Goal: Task Accomplishment & Management: Use online tool/utility

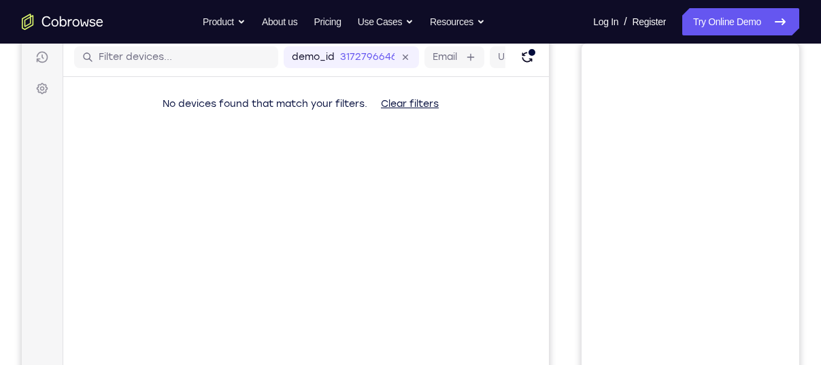
scroll to position [129, 0]
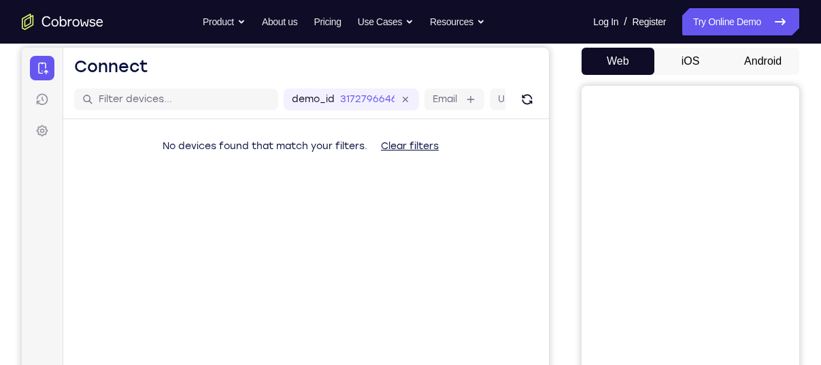
click at [768, 54] on button "Android" at bounding box center [763, 61] width 73 height 27
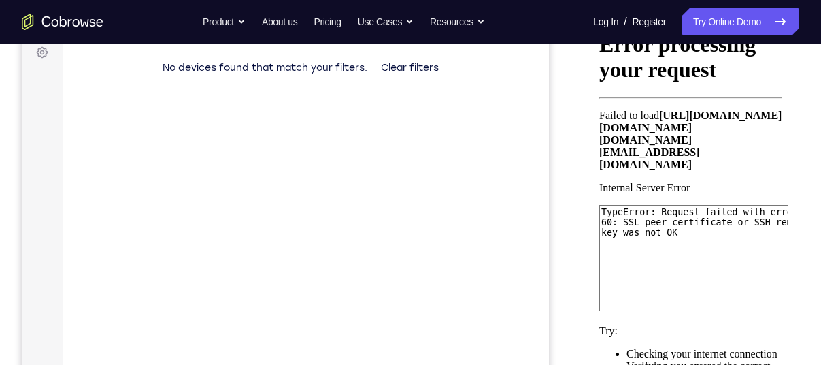
scroll to position [203, 0]
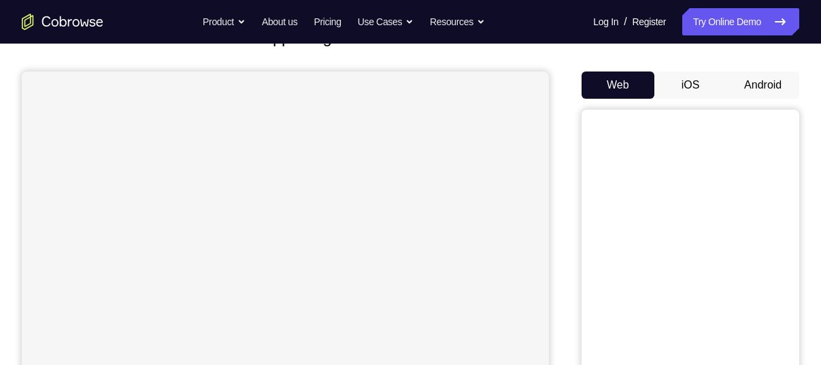
scroll to position [90, 0]
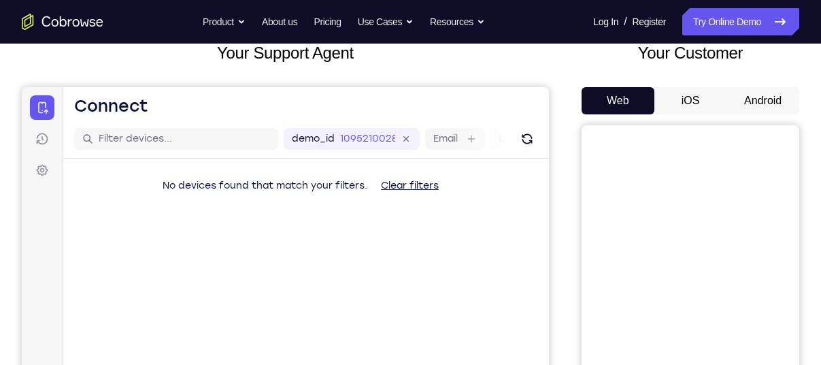
click at [770, 101] on button "Android" at bounding box center [763, 100] width 73 height 27
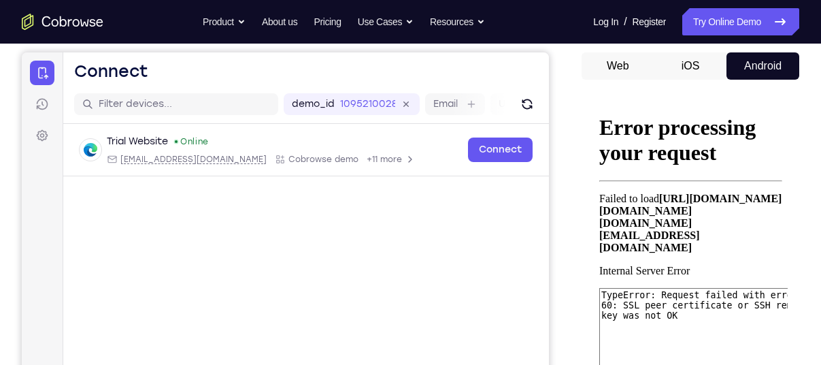
scroll to position [125, 0]
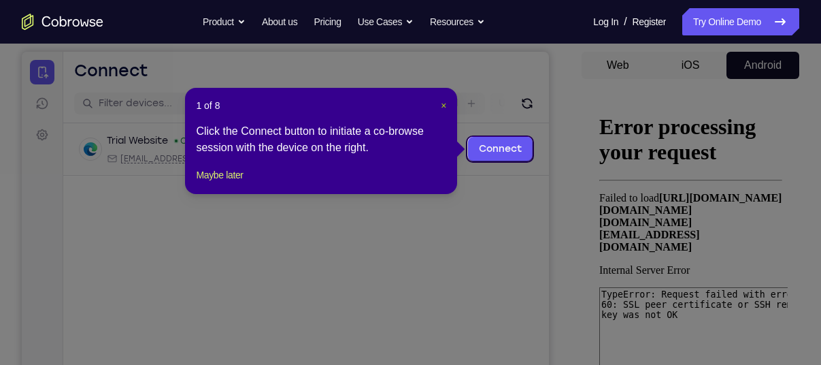
click at [441, 103] on header "1 of 8 ×" at bounding box center [321, 106] width 250 height 14
click at [441, 103] on span "×" at bounding box center [443, 105] width 5 height 11
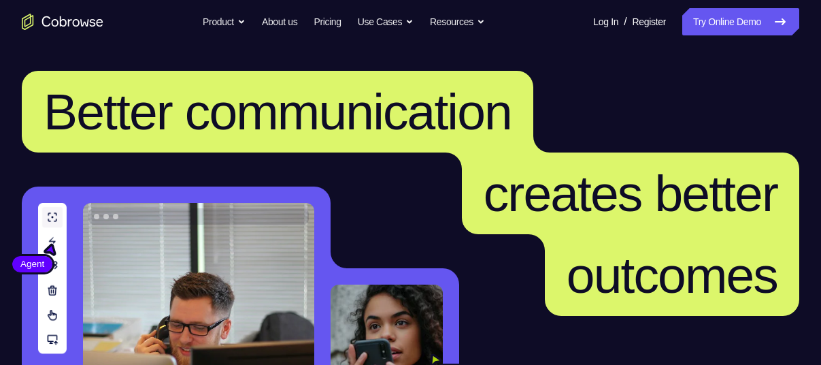
click at [729, 36] on nav "Go back Powerful, Flexible and Trustworthy. Avoid all extra friction for both A…" at bounding box center [410, 22] width 821 height 44
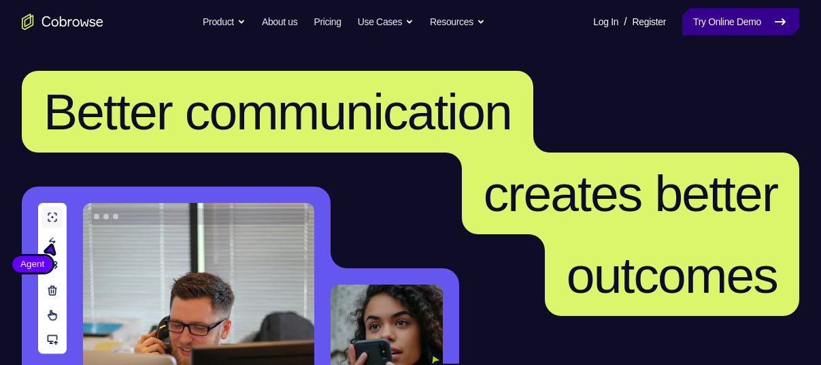
click at [744, 26] on link "Try Online Demo" at bounding box center [741, 21] width 117 height 27
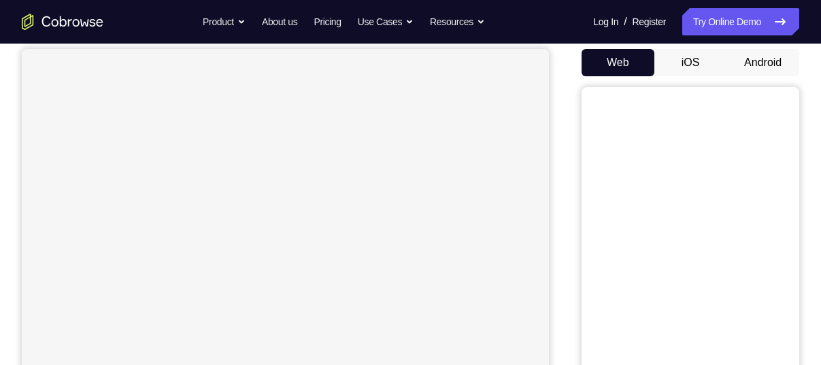
scroll to position [128, 0]
click at [757, 74] on button "Android" at bounding box center [763, 62] width 73 height 27
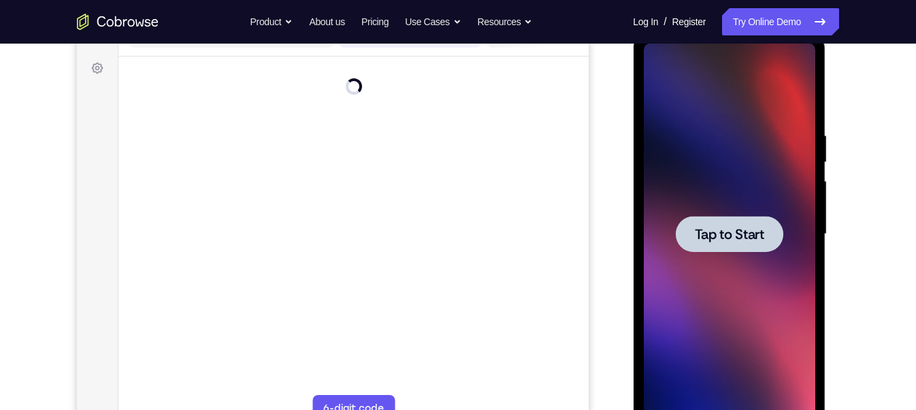
scroll to position [0, 0]
click at [723, 246] on div at bounding box center [729, 234] width 108 height 36
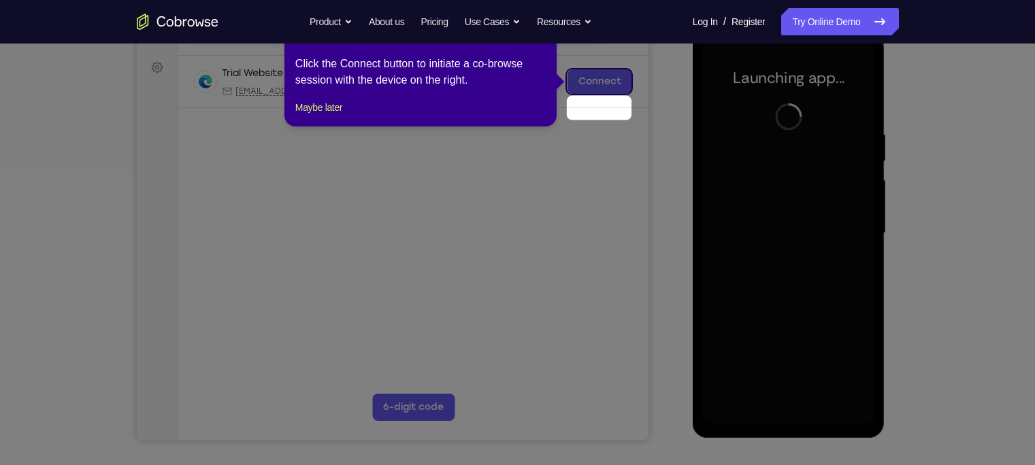
scroll to position [165, 0]
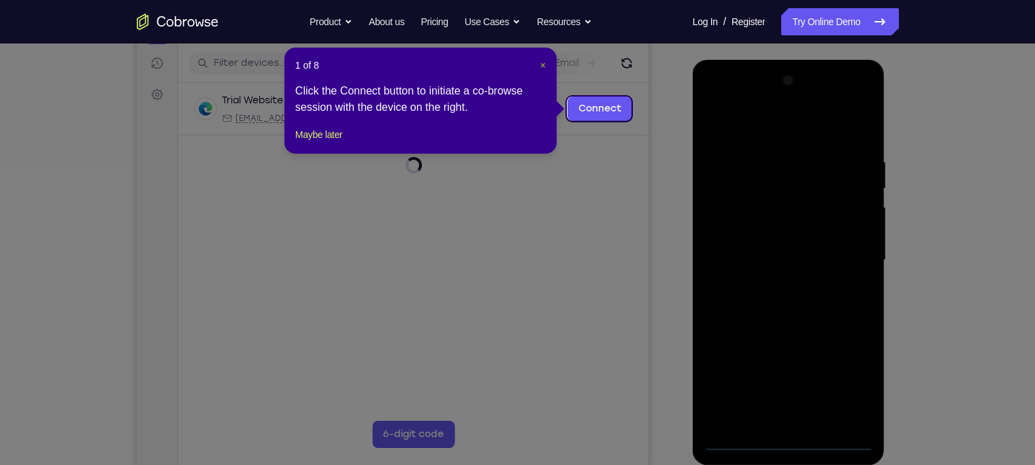
click at [543, 66] on span "×" at bounding box center [542, 65] width 5 height 11
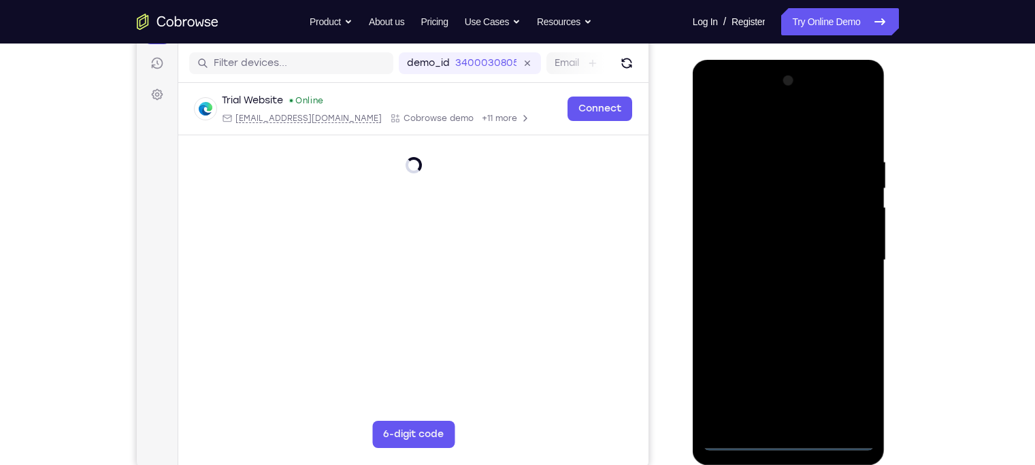
click at [786, 364] on div at bounding box center [788, 260] width 171 height 381
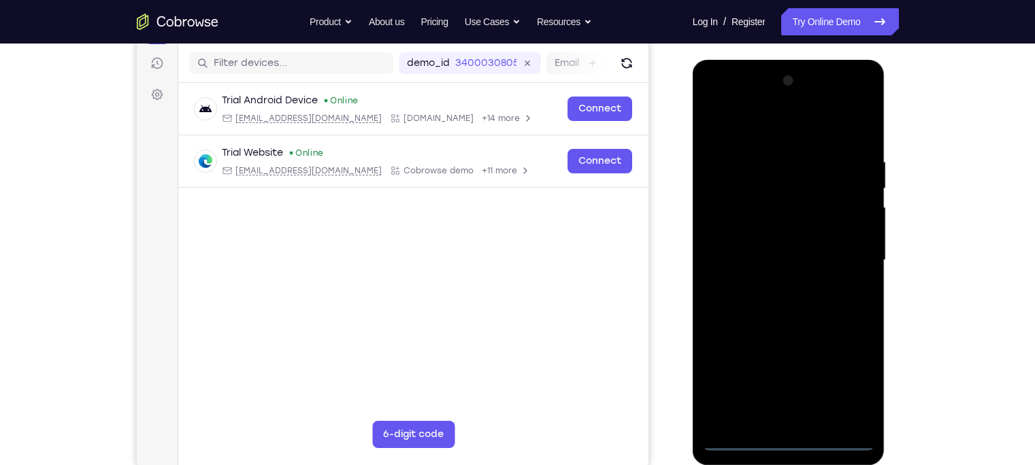
click at [821, 364] on div at bounding box center [788, 260] width 171 height 381
click at [728, 97] on div at bounding box center [788, 260] width 171 height 381
click at [821, 254] on div at bounding box center [788, 260] width 171 height 381
click at [774, 286] on div at bounding box center [788, 260] width 171 height 381
click at [764, 245] on div at bounding box center [788, 260] width 171 height 381
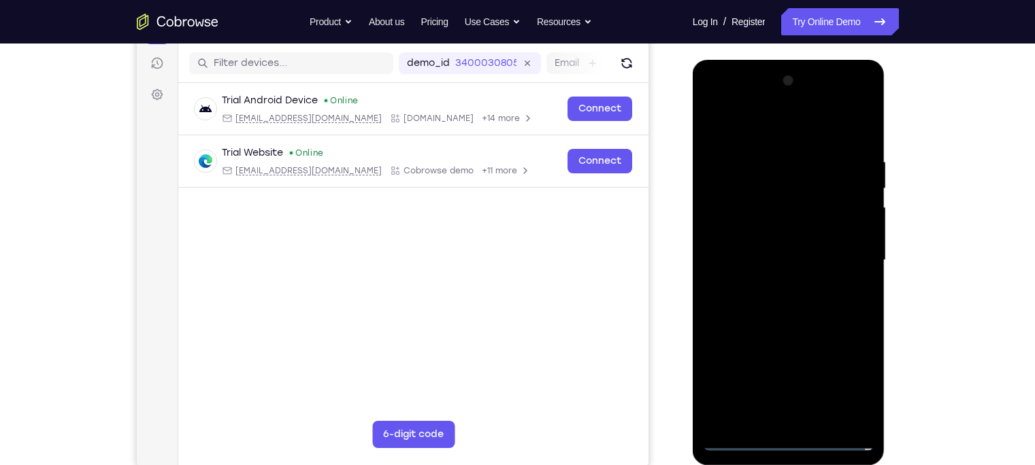
click at [729, 223] on div at bounding box center [788, 260] width 171 height 381
click at [744, 255] on div at bounding box center [788, 260] width 171 height 381
click at [739, 315] on div at bounding box center [788, 260] width 171 height 381
click at [764, 301] on div at bounding box center [788, 260] width 171 height 381
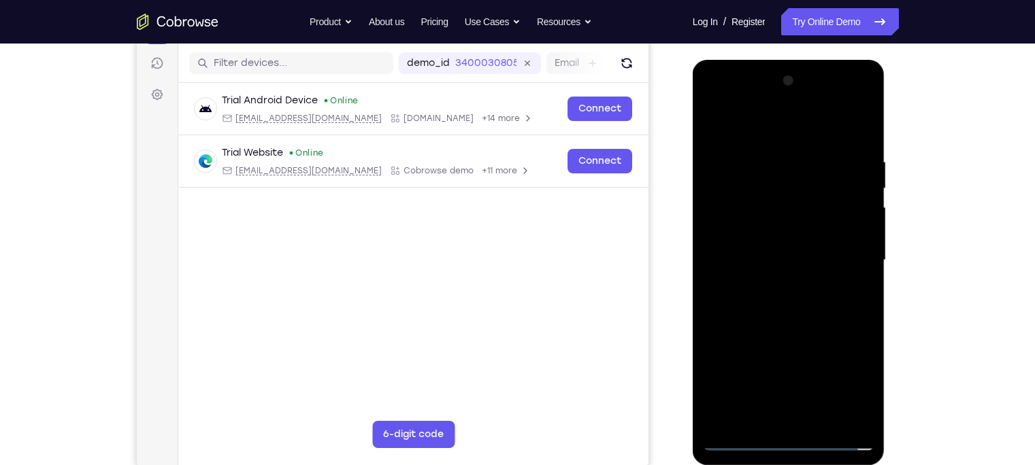
click at [764, 301] on div at bounding box center [788, 260] width 171 height 381
click at [819, 364] on div at bounding box center [788, 260] width 171 height 381
click at [804, 316] on div at bounding box center [788, 260] width 171 height 381
click at [821, 364] on div at bounding box center [788, 260] width 171 height 381
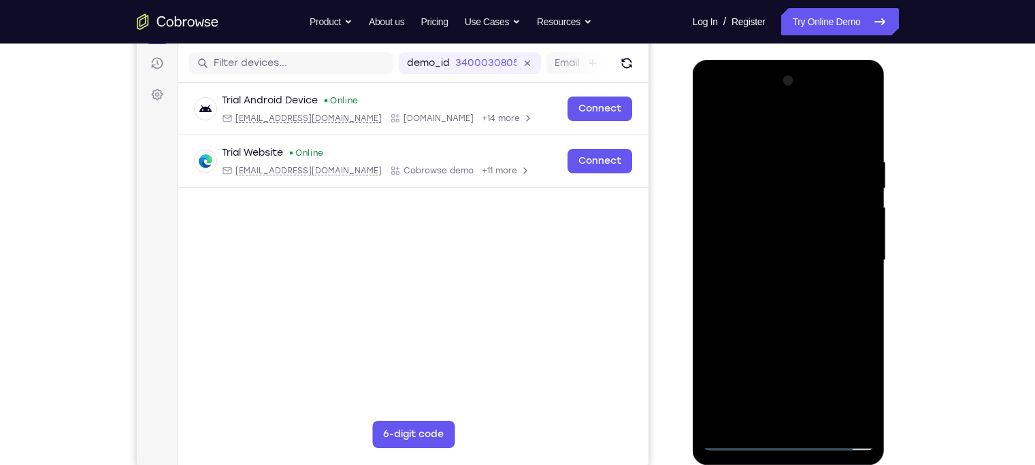
click at [821, 364] on div at bounding box center [788, 260] width 171 height 381
click at [804, 329] on div at bounding box center [788, 260] width 171 height 381
click at [718, 120] on div at bounding box center [788, 260] width 171 height 381
click at [821, 124] on div at bounding box center [788, 260] width 171 height 381
click at [715, 124] on div at bounding box center [788, 260] width 171 height 381
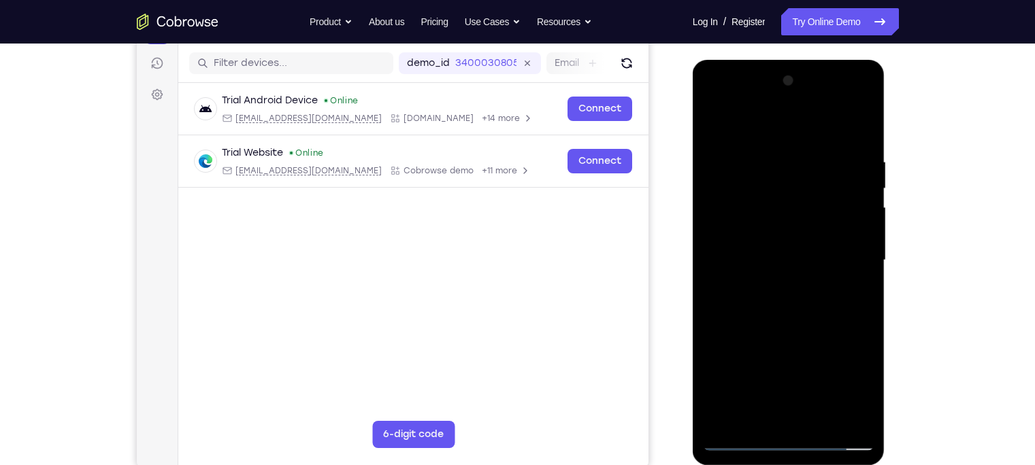
click at [762, 152] on div at bounding box center [788, 260] width 171 height 381
click at [821, 223] on div at bounding box center [788, 260] width 171 height 381
click at [821, 128] on div at bounding box center [788, 260] width 171 height 381
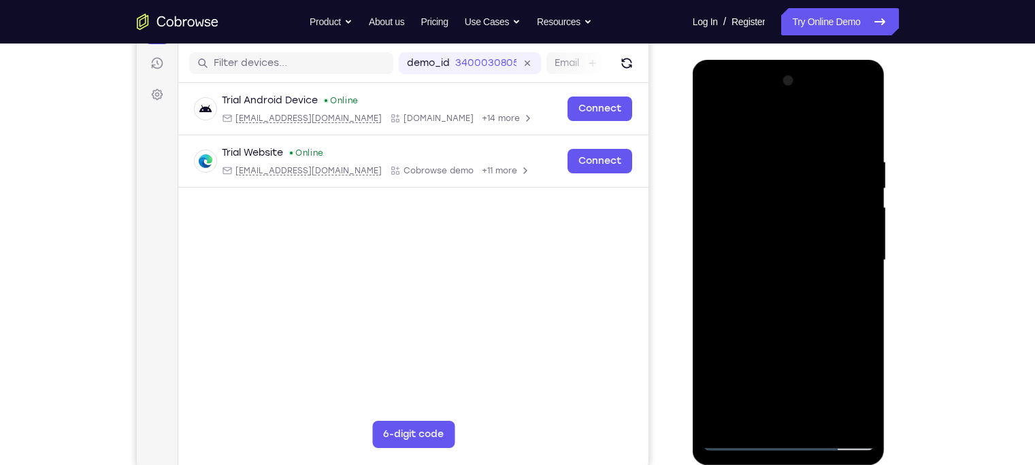
click at [762, 364] on div at bounding box center [788, 260] width 171 height 381
click at [747, 122] on div at bounding box center [788, 260] width 171 height 381
click at [763, 156] on div at bounding box center [788, 260] width 171 height 381
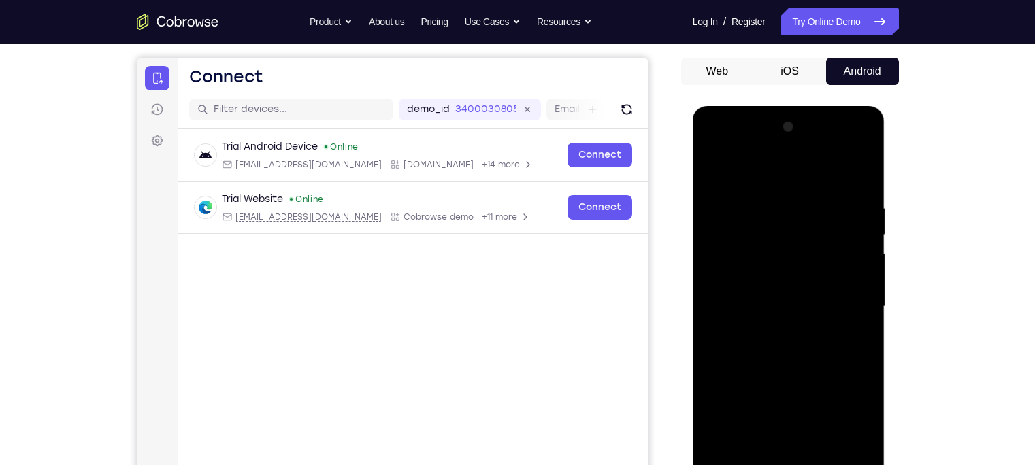
scroll to position [137, 0]
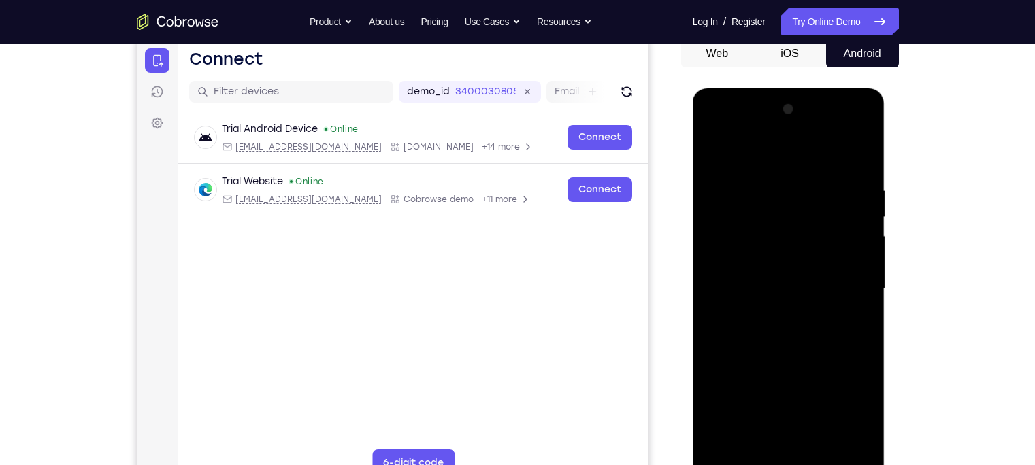
drag, startPoint x: 806, startPoint y: 229, endPoint x: 822, endPoint y: 510, distance: 280.8
click at [821, 364] on html "Online web based iOS Simulators and Android Emulators. Run iPhone, iPad, Mobile…" at bounding box center [790, 292] width 194 height 408
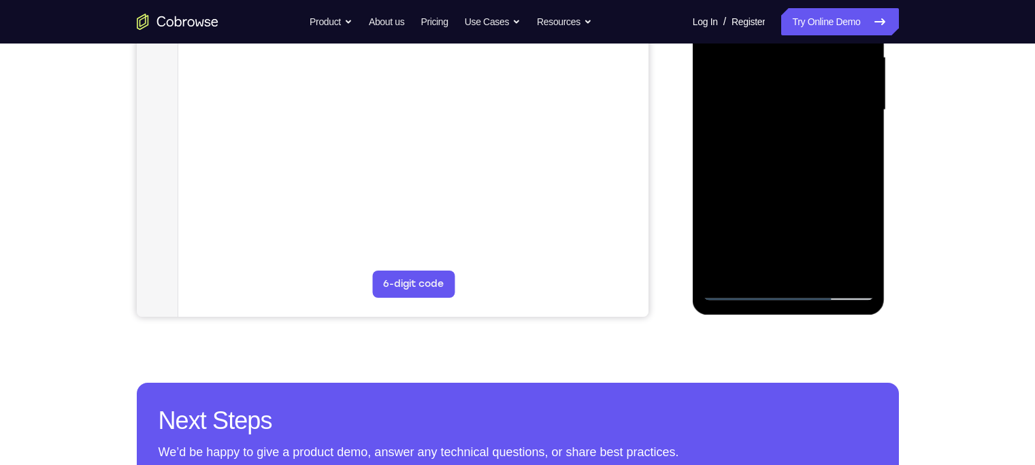
scroll to position [178, 0]
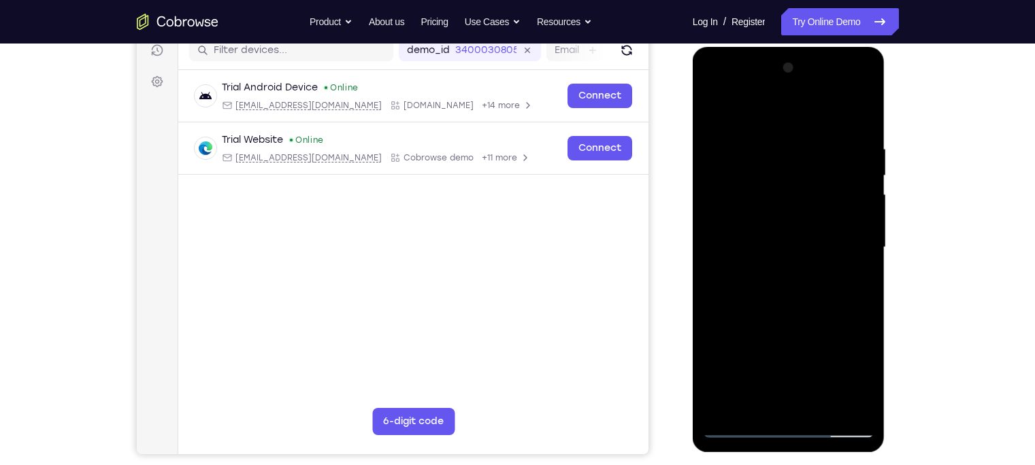
drag, startPoint x: 787, startPoint y: 202, endPoint x: 817, endPoint y: 506, distance: 305.7
click at [817, 364] on html "Online web based iOS Simulators and Android Emulators. Run iPhone, iPad, Mobile…" at bounding box center [790, 251] width 194 height 408
click at [721, 242] on div at bounding box center [788, 247] width 171 height 381
click at [821, 68] on div at bounding box center [788, 247] width 171 height 381
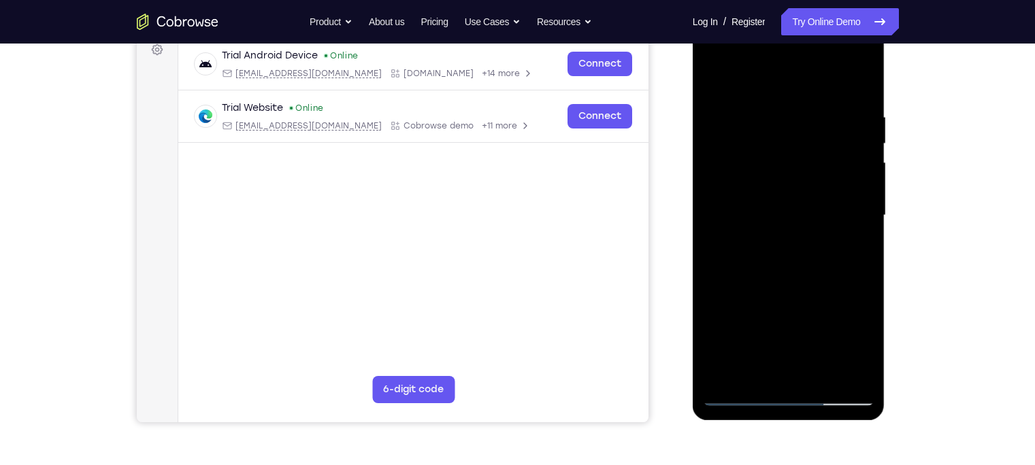
click at [821, 364] on div at bounding box center [788, 215] width 171 height 381
click at [719, 364] on div at bounding box center [788, 215] width 171 height 381
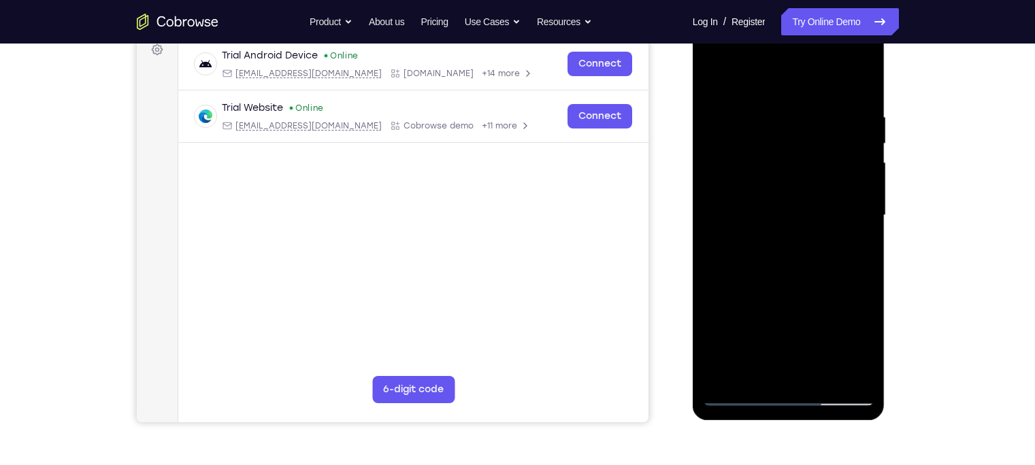
click at [719, 364] on div at bounding box center [788, 215] width 171 height 381
